Goal: Information Seeking & Learning: Learn about a topic

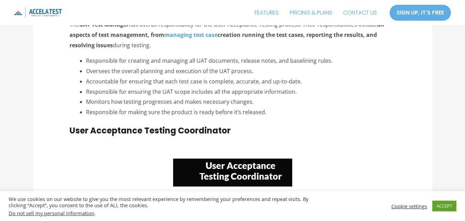
scroll to position [1116, 0]
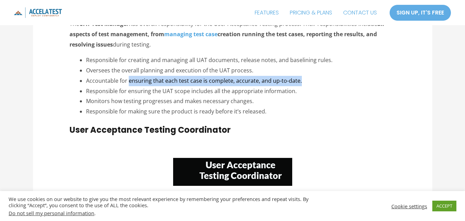
drag, startPoint x: 128, startPoint y: 80, endPoint x: 299, endPoint y: 81, distance: 170.8
click at [299, 81] on li "Accountable for ensuring that each test case is complete, accurate, and up-to-d…" at bounding box center [241, 81] width 310 height 10
copy li "ensuring that each test case is complete, accurate, and up-to-date."
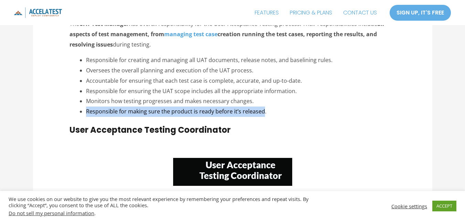
drag, startPoint x: 262, startPoint y: 111, endPoint x: 85, endPoint y: 107, distance: 177.4
copy li "Responsible for making sure the product is ready before it’s released"
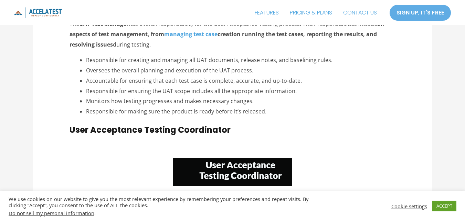
click at [297, 107] on li "Responsible for making sure the product is ready before it’s released." at bounding box center [241, 111] width 310 height 10
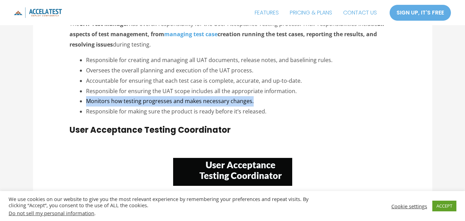
drag, startPoint x: 86, startPoint y: 100, endPoint x: 250, endPoint y: 103, distance: 163.9
click at [250, 103] on li "Monitors how testing progresses and makes necessary changes." at bounding box center [241, 101] width 310 height 10
copy li "Monitors how testing progresses and makes necessary changes."
